Goal: Obtain resource: Download file/media

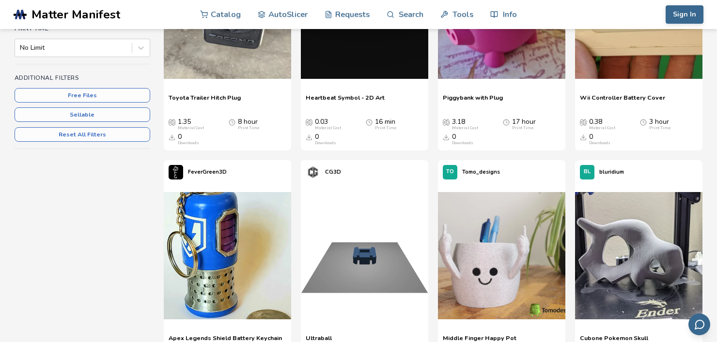
scroll to position [291, 0]
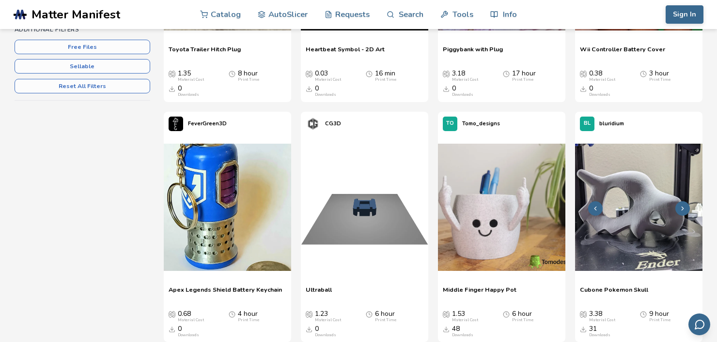
click at [643, 232] on img at bounding box center [638, 207] width 127 height 127
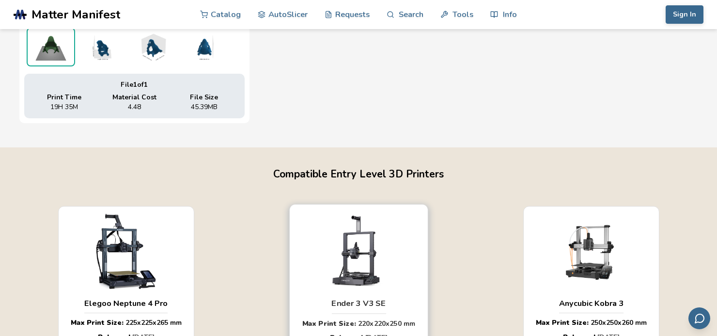
scroll to position [525, 0]
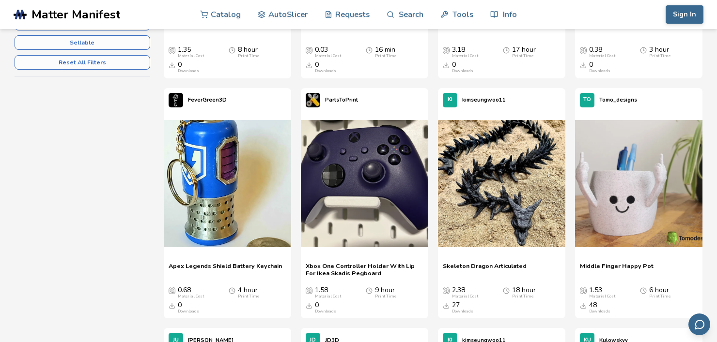
scroll to position [339, 0]
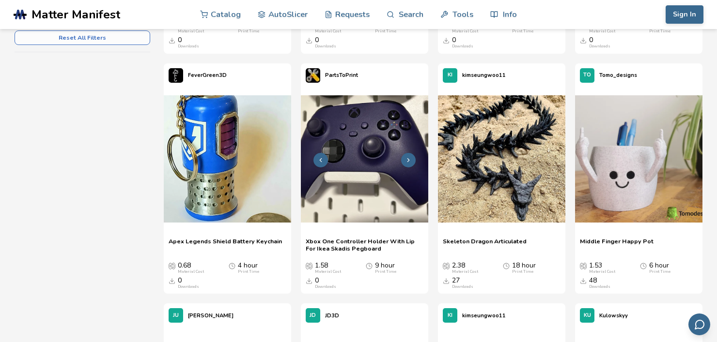
click at [375, 189] on img at bounding box center [364, 158] width 127 height 127
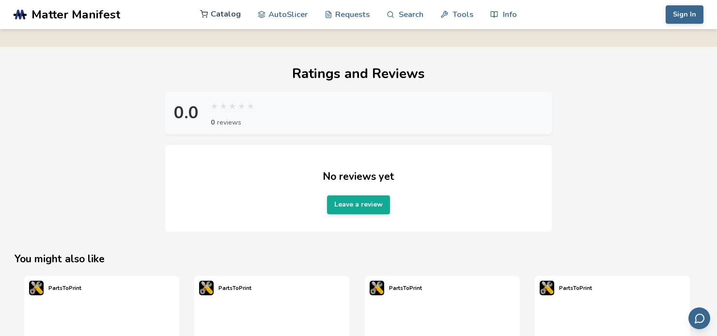
scroll to position [775, 3]
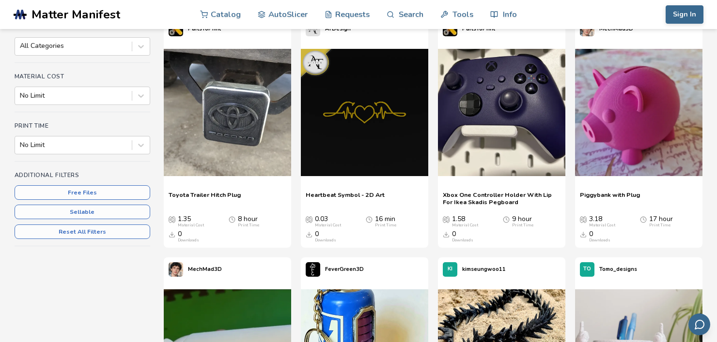
scroll to position [145, 0]
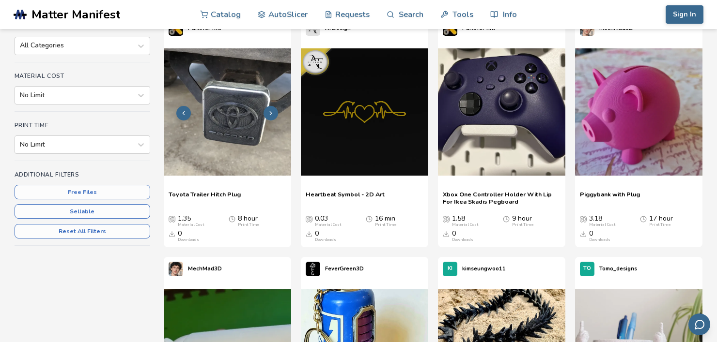
click at [228, 138] on img at bounding box center [227, 111] width 127 height 127
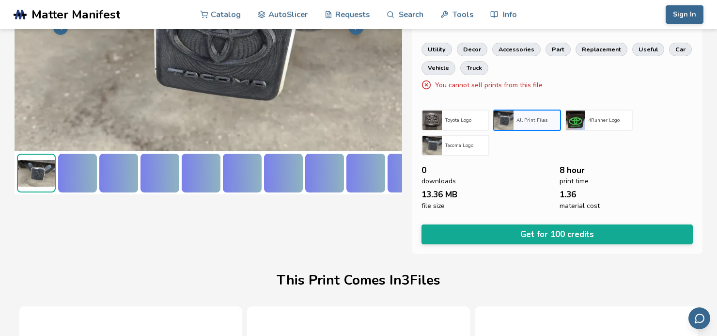
scroll to position [287, 3]
